Goal: Task Accomplishment & Management: Complete application form

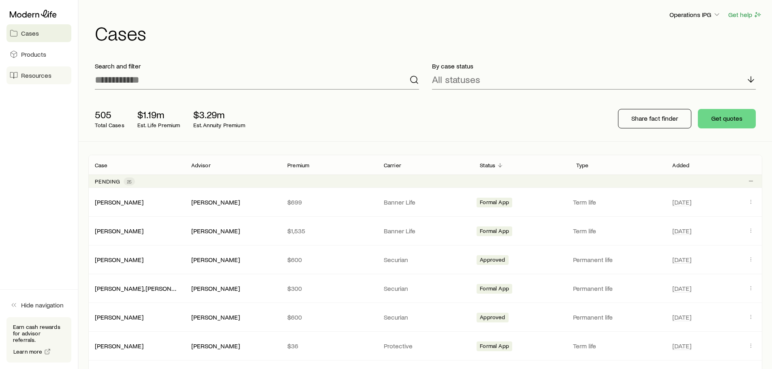
click at [54, 77] on link "Resources" at bounding box center [38, 75] width 65 height 18
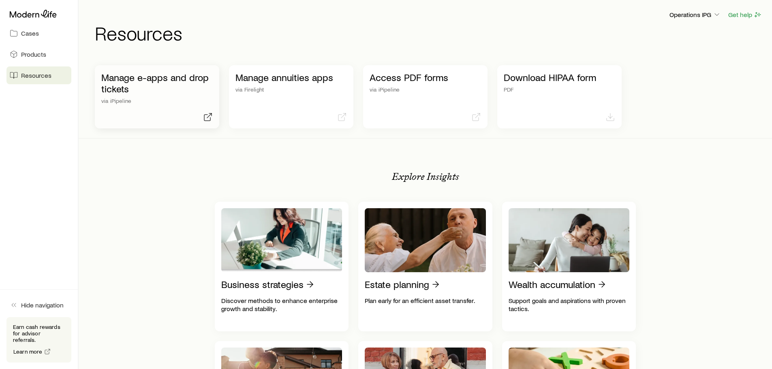
drag, startPoint x: 102, startPoint y: 90, endPoint x: 192, endPoint y: 100, distance: 90.9
click at [192, 100] on p "via iPipeline" at bounding box center [156, 101] width 111 height 6
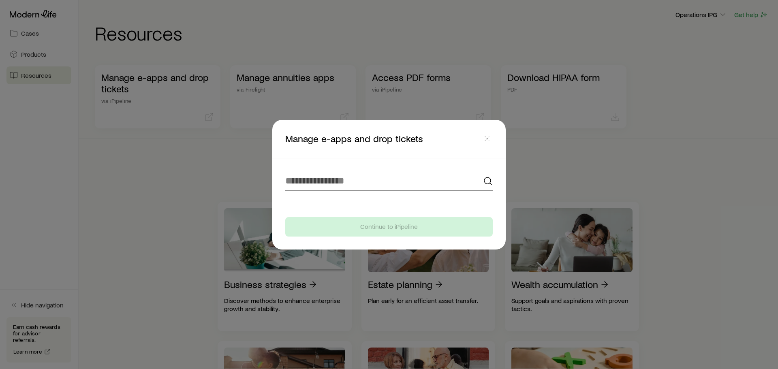
click at [145, 94] on div at bounding box center [389, 184] width 778 height 369
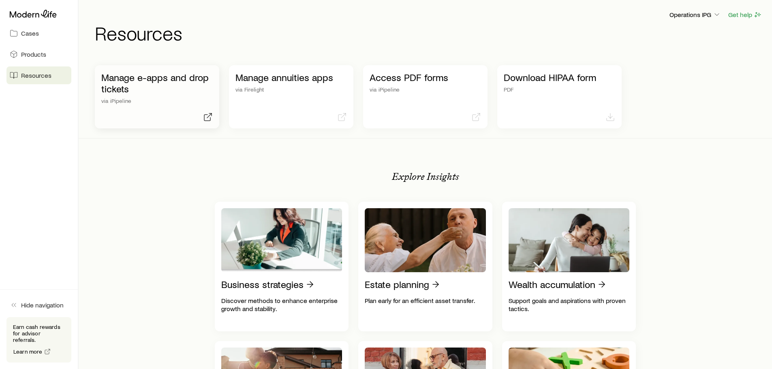
click at [164, 88] on p "Manage e-apps and drop tickets" at bounding box center [156, 83] width 111 height 23
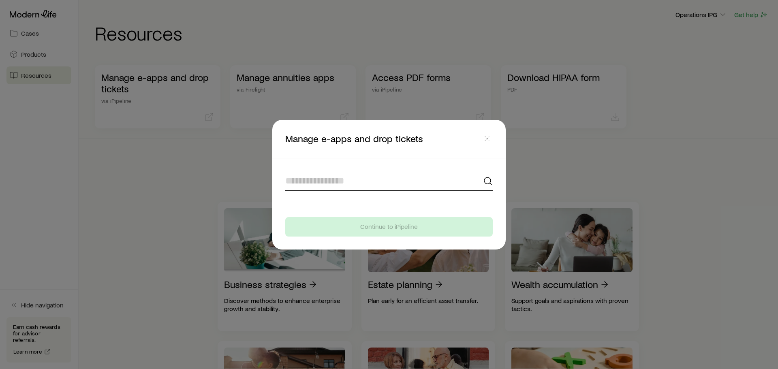
click at [348, 182] on input at bounding box center [388, 180] width 207 height 19
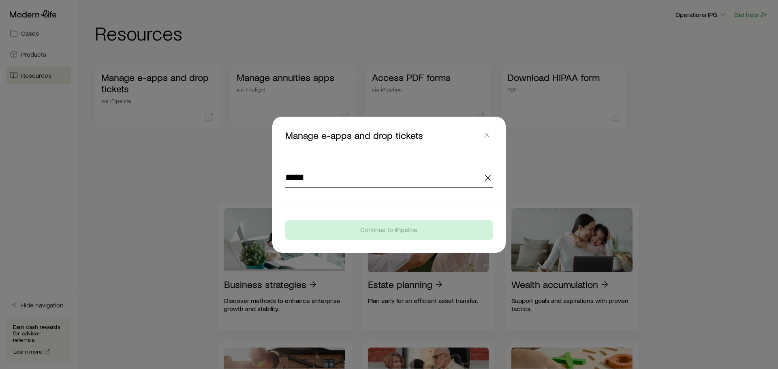
type input "*****"
click at [365, 218] on footer "Continue to iPipeline" at bounding box center [388, 229] width 233 height 45
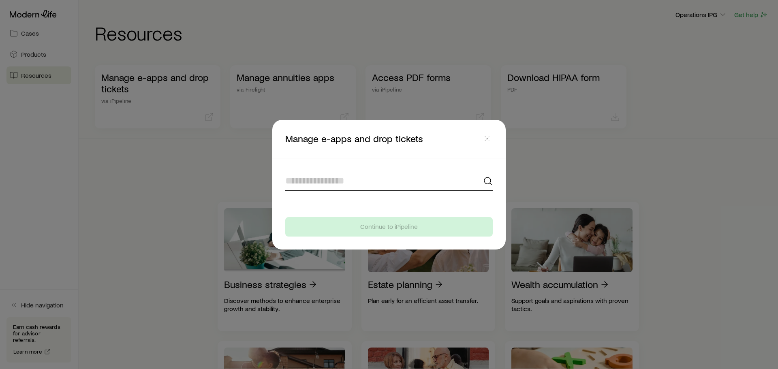
click at [368, 183] on input at bounding box center [388, 180] width 207 height 19
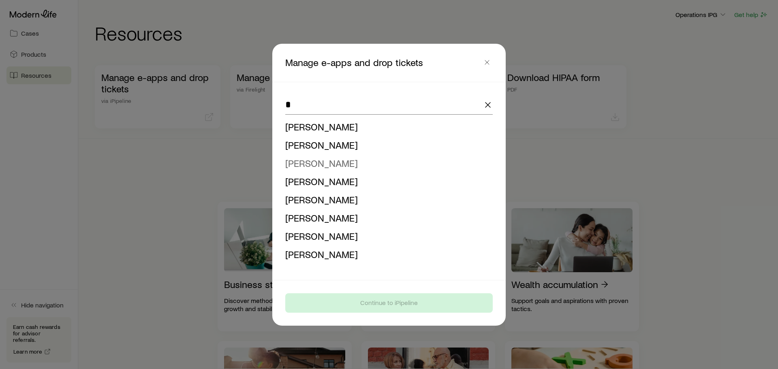
click at [325, 160] on span "[PERSON_NAME]" at bounding box center [321, 163] width 73 height 12
type input "**********"
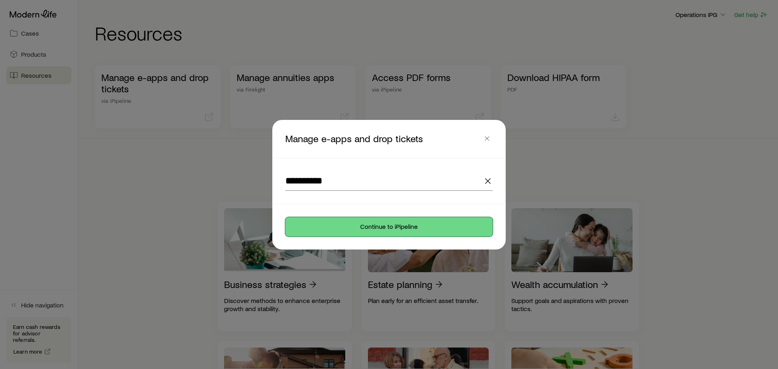
click at [341, 228] on button "Continue to iPipeline" at bounding box center [388, 226] width 207 height 19
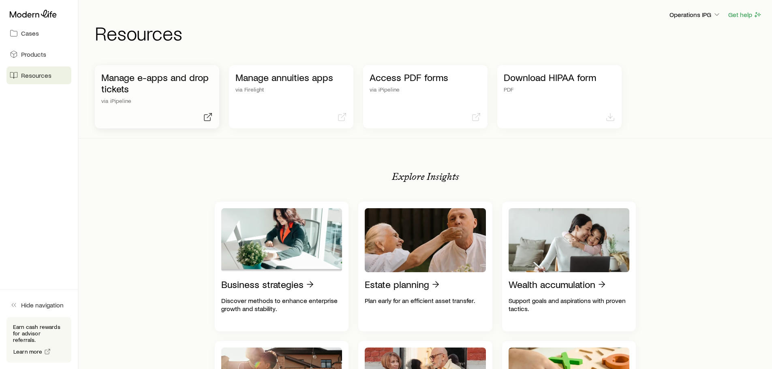
click at [145, 96] on div "Manage e-apps and drop tickets via iPipeline" at bounding box center [156, 88] width 111 height 32
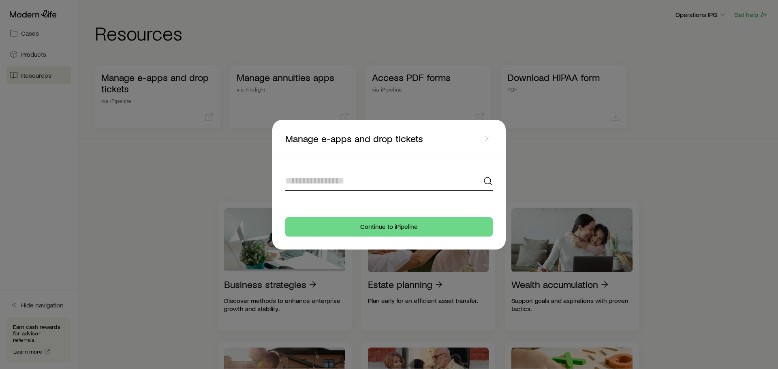
click at [354, 177] on input at bounding box center [388, 180] width 207 height 19
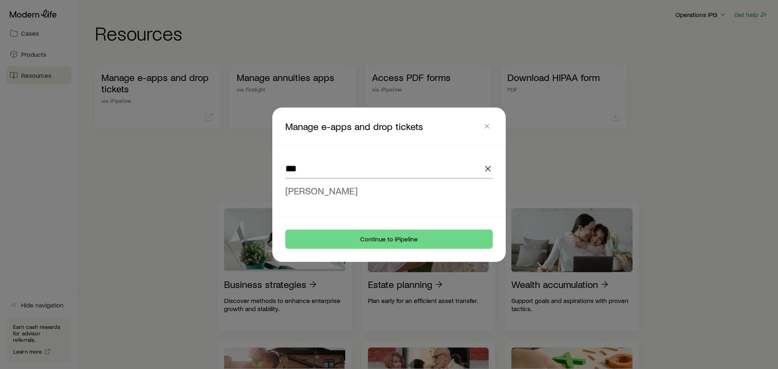
click at [350, 192] on li "[PERSON_NAME]" at bounding box center [386, 191] width 203 height 18
type input "**********"
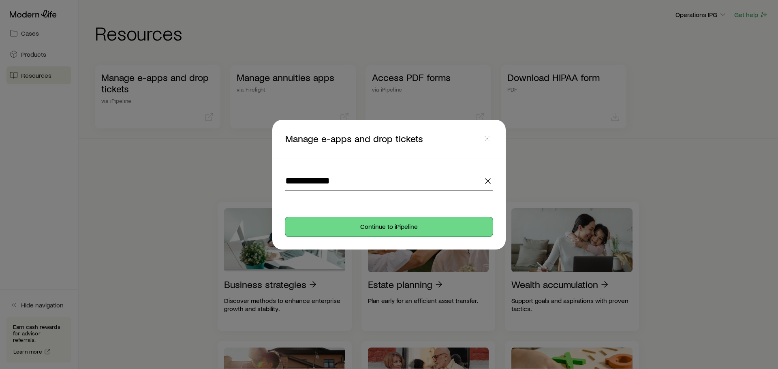
click at [329, 222] on button "Continue to iPipeline" at bounding box center [388, 226] width 207 height 19
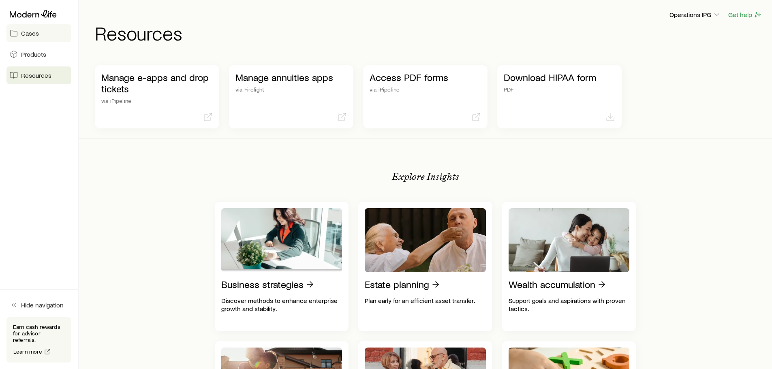
click at [49, 34] on link "Cases" at bounding box center [38, 33] width 65 height 18
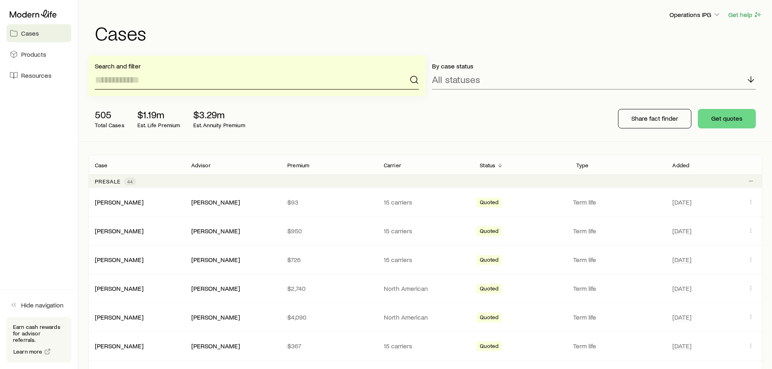
click at [167, 82] on input at bounding box center [257, 79] width 324 height 19
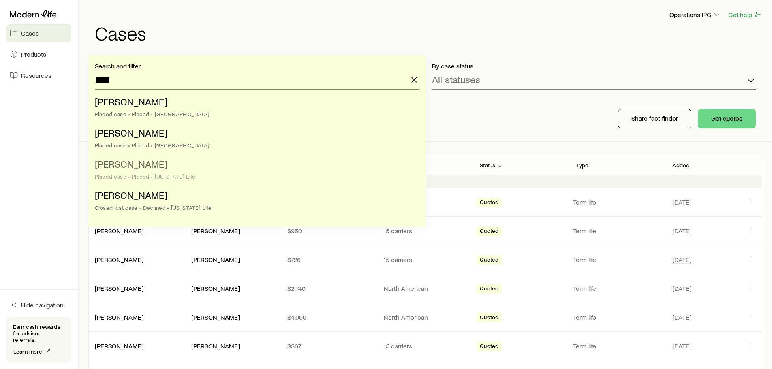
click at [166, 176] on div "Placed case • Placed • [US_STATE] Life" at bounding box center [254, 176] width 319 height 6
type input "**********"
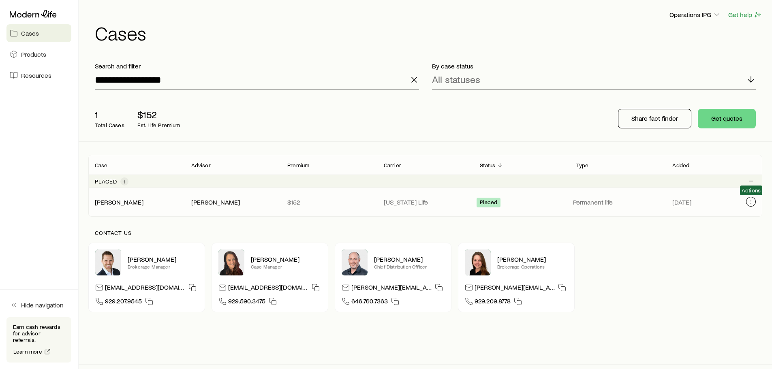
click at [747, 201] on button "Client cases" at bounding box center [751, 202] width 10 height 10
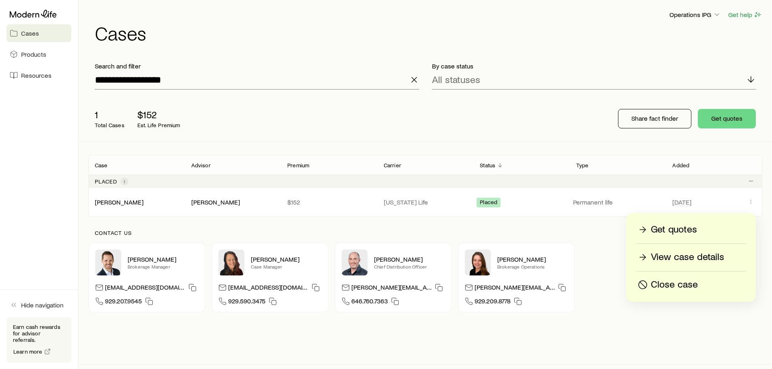
click at [673, 256] on p "View case details" at bounding box center [687, 257] width 73 height 13
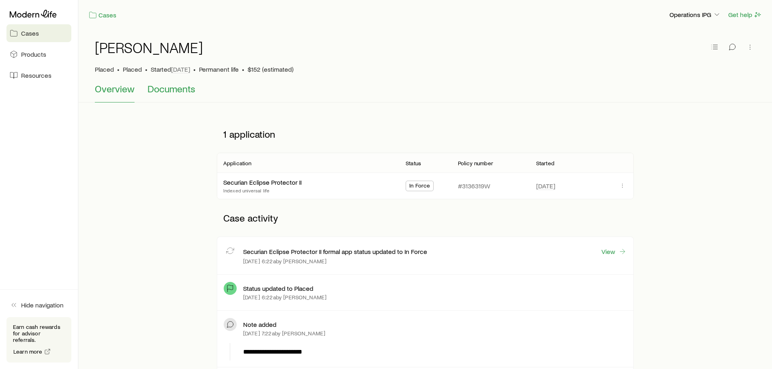
click at [180, 85] on span "Documents" at bounding box center [171, 88] width 48 height 11
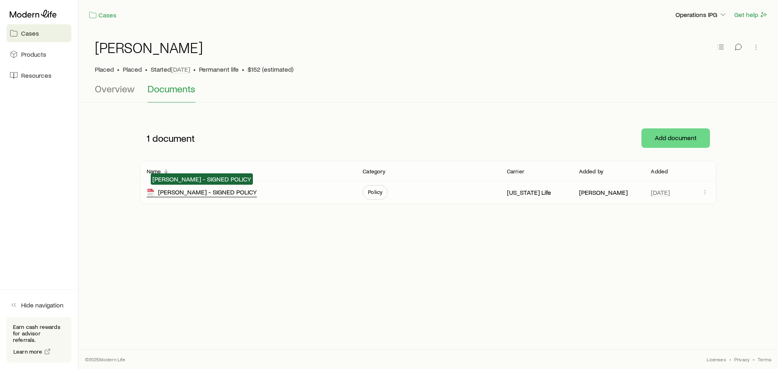
click at [216, 190] on div "[PERSON_NAME] - SIGNED POLICY" at bounding box center [202, 192] width 110 height 9
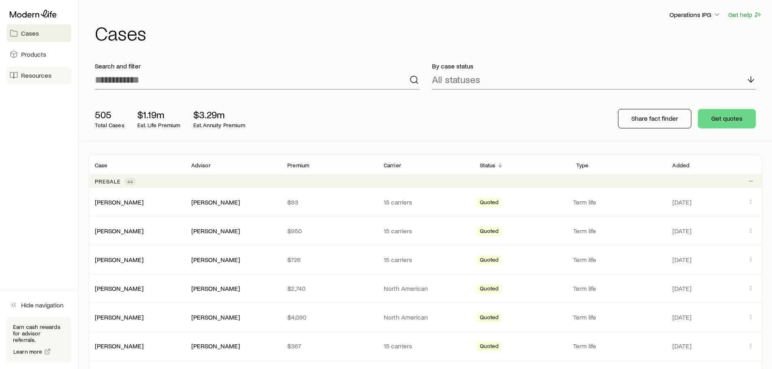
click at [31, 78] on span "Resources" at bounding box center [36, 75] width 30 height 8
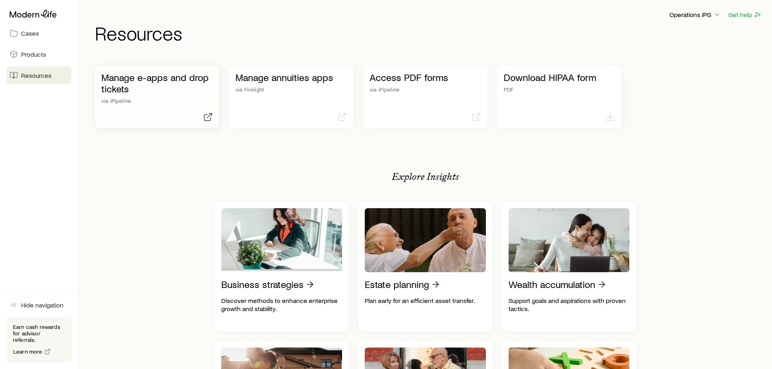
click at [155, 103] on p "via iPipeline" at bounding box center [156, 101] width 111 height 6
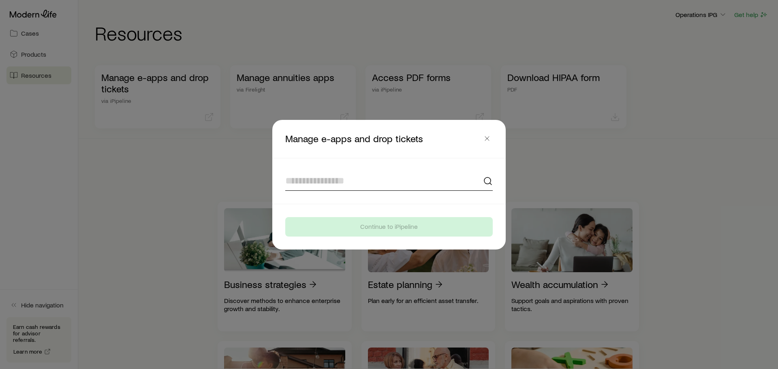
click at [360, 180] on input at bounding box center [388, 180] width 207 height 19
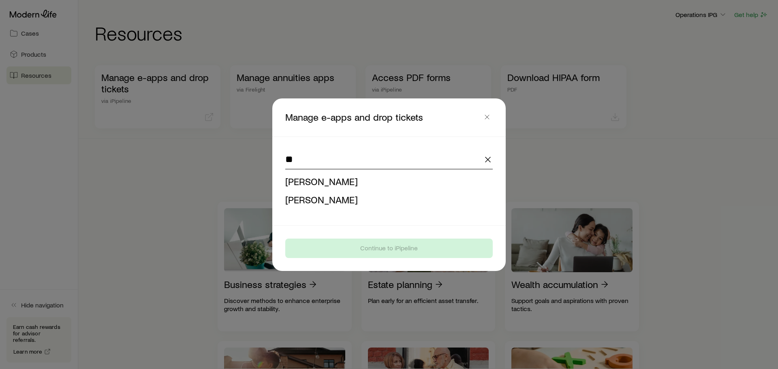
click at [316, 154] on input "**" at bounding box center [388, 159] width 207 height 19
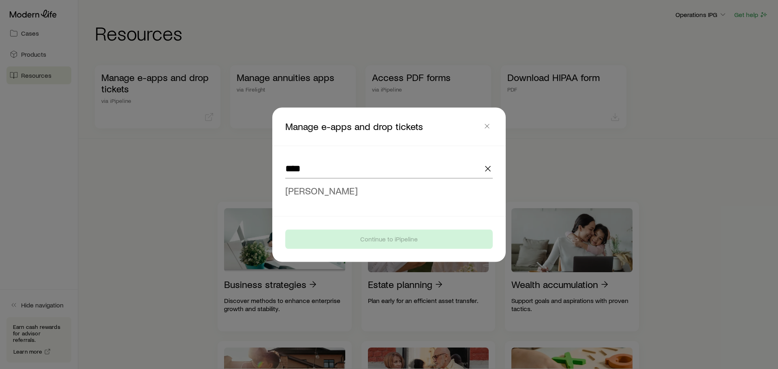
click at [317, 192] on span "[PERSON_NAME]" at bounding box center [321, 190] width 73 height 12
type input "**********"
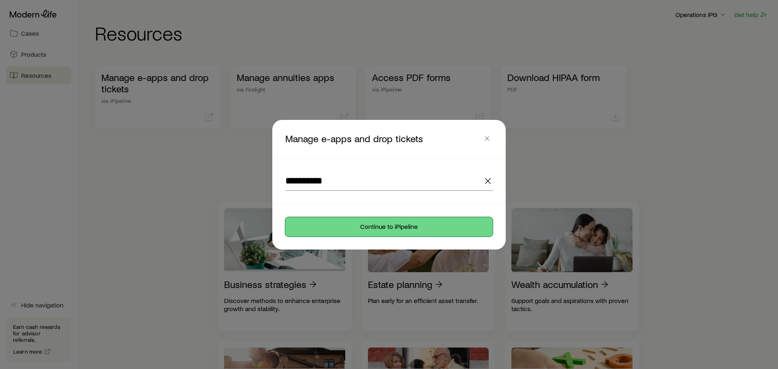
click at [336, 226] on button "Continue to iPipeline" at bounding box center [388, 226] width 207 height 19
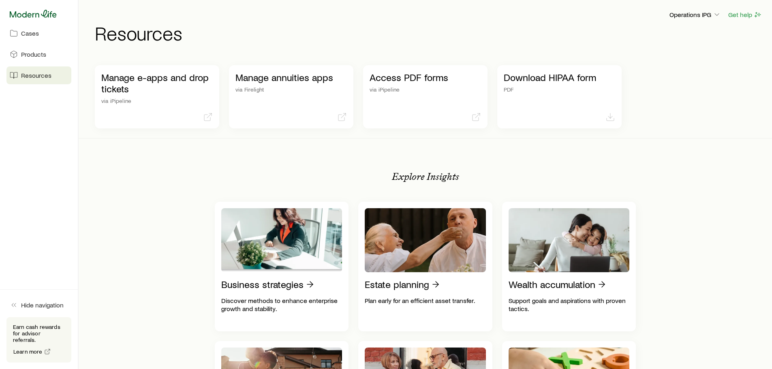
click at [23, 11] on icon at bounding box center [33, 14] width 47 height 8
